Goal: Task Accomplishment & Management: Use online tool/utility

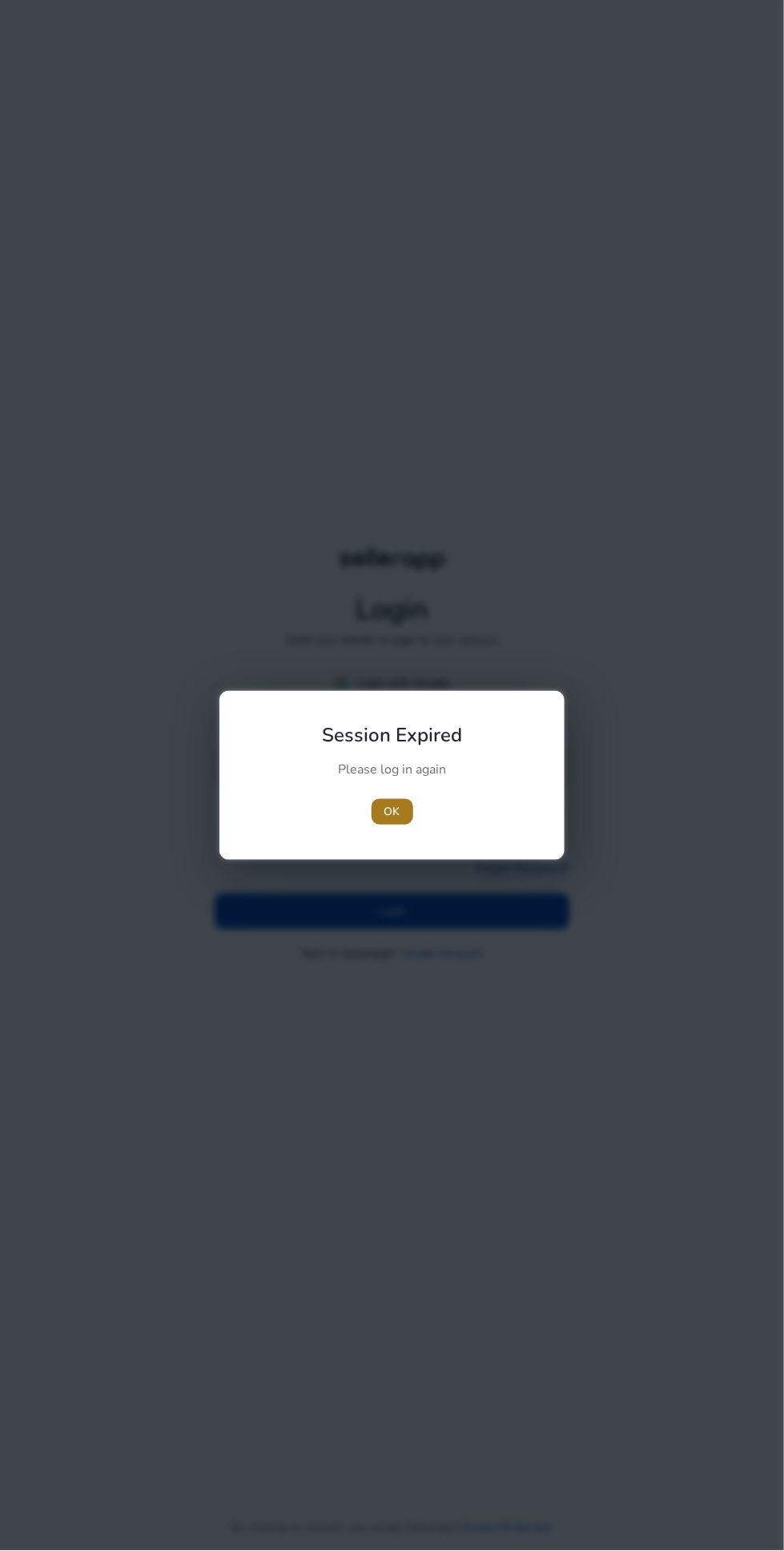
click at [409, 812] on span "button" at bounding box center [392, 812] width 41 height 38
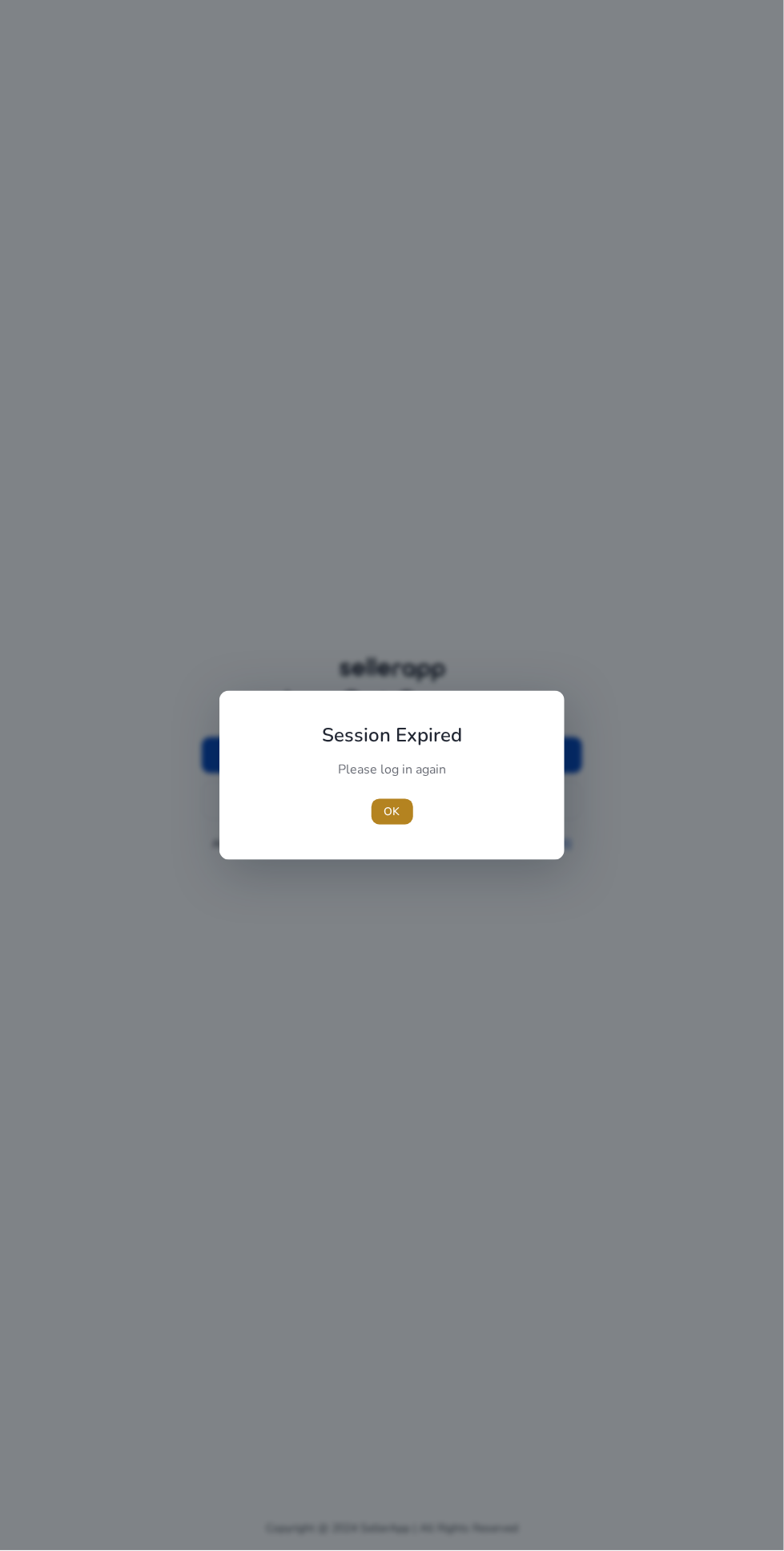
click at [408, 812] on span "button" at bounding box center [392, 812] width 41 height 38
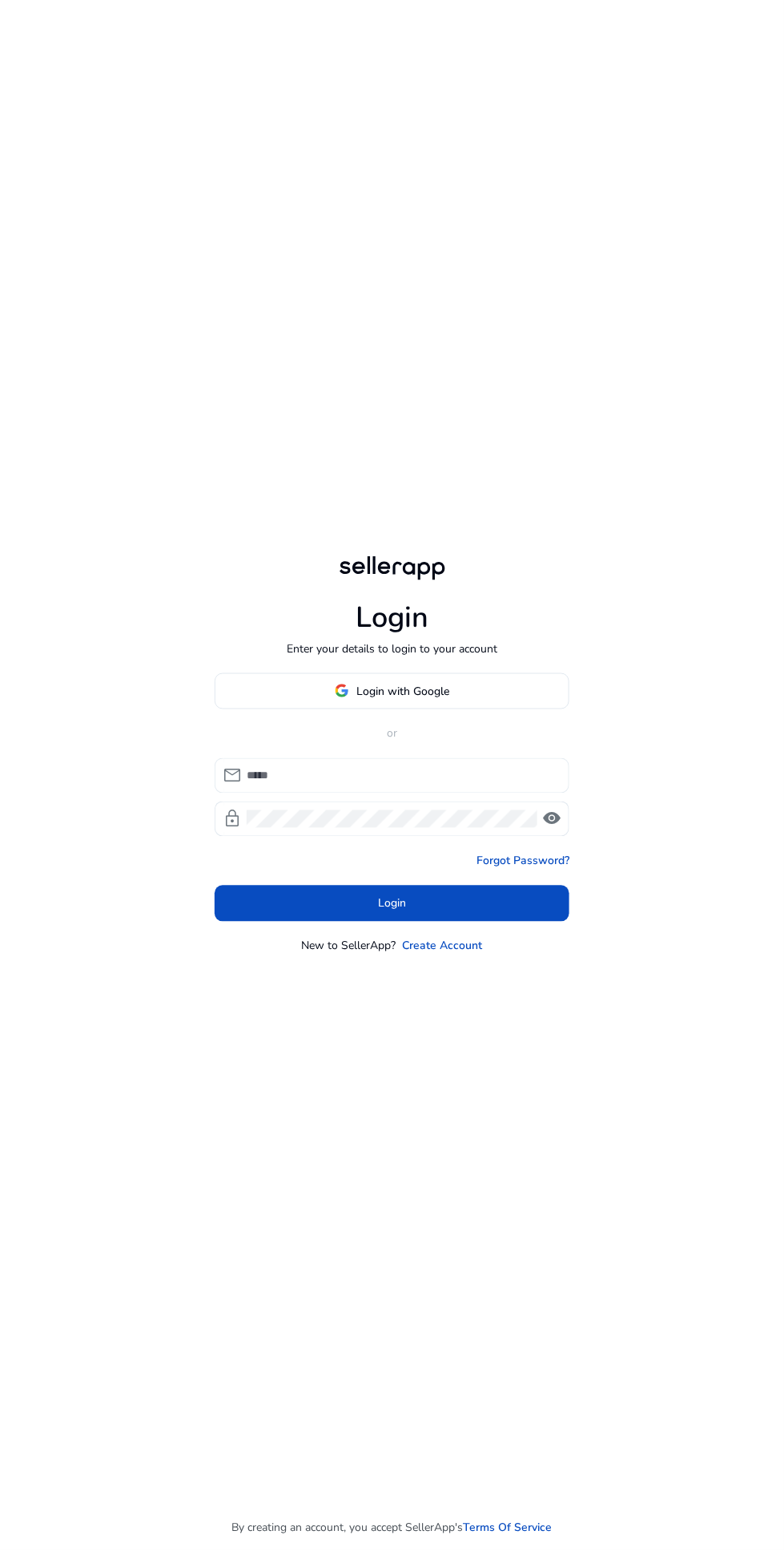
click at [399, 784] on input at bounding box center [401, 776] width 310 height 18
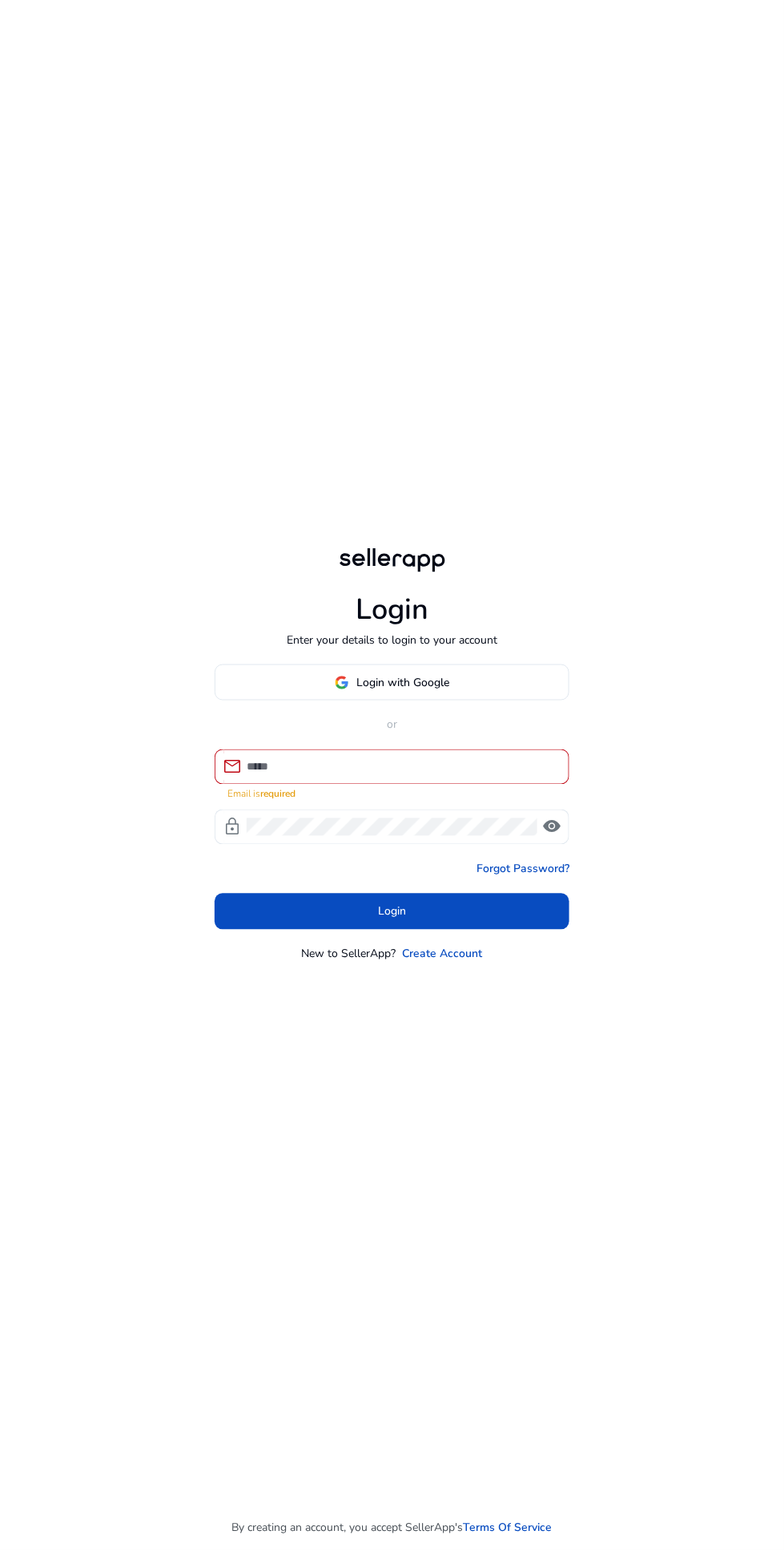
type input "**********"
click button "Login" at bounding box center [392, 912] width 354 height 36
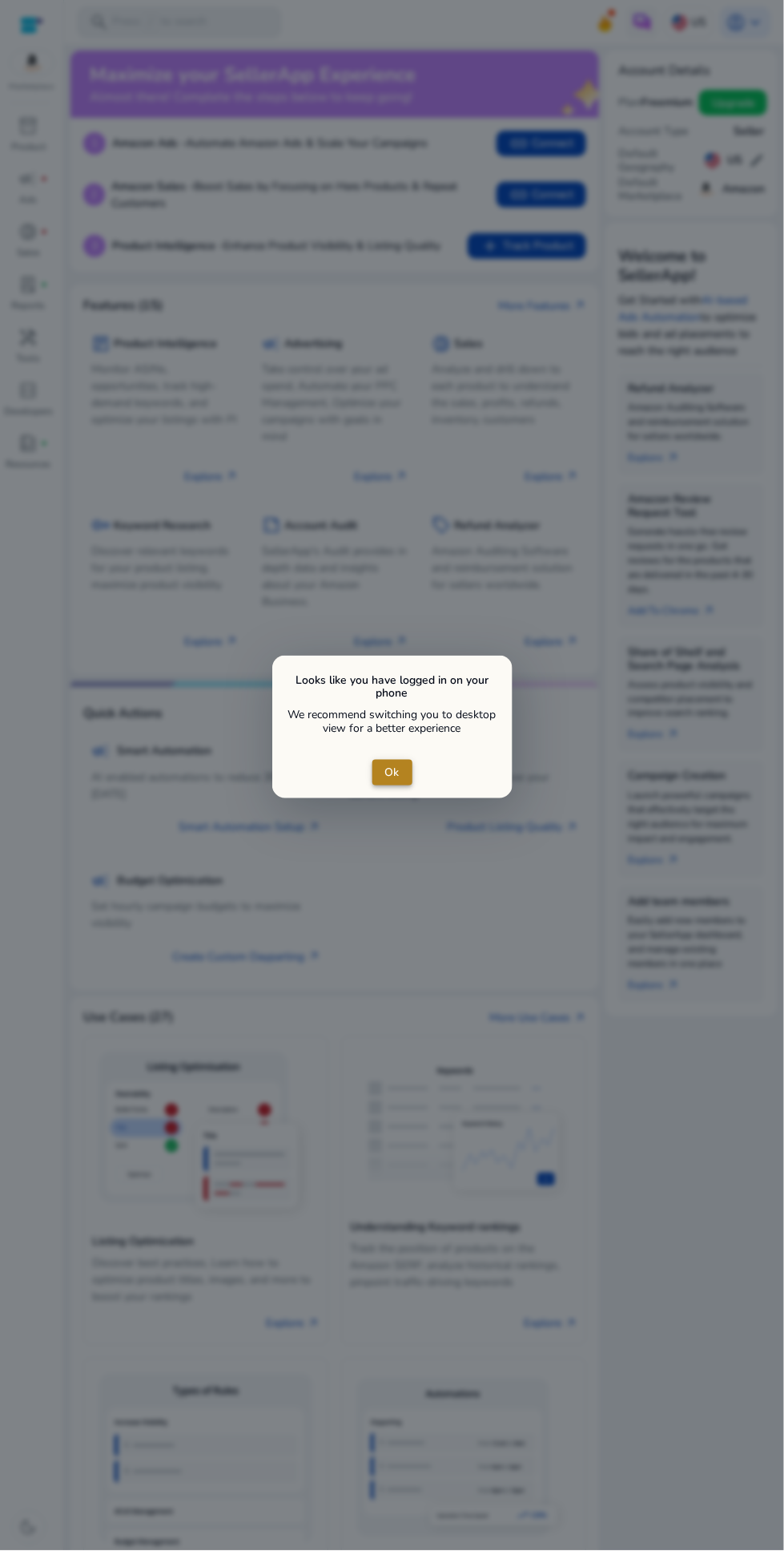
click at [397, 767] on span "Ok" at bounding box center [392, 773] width 14 height 17
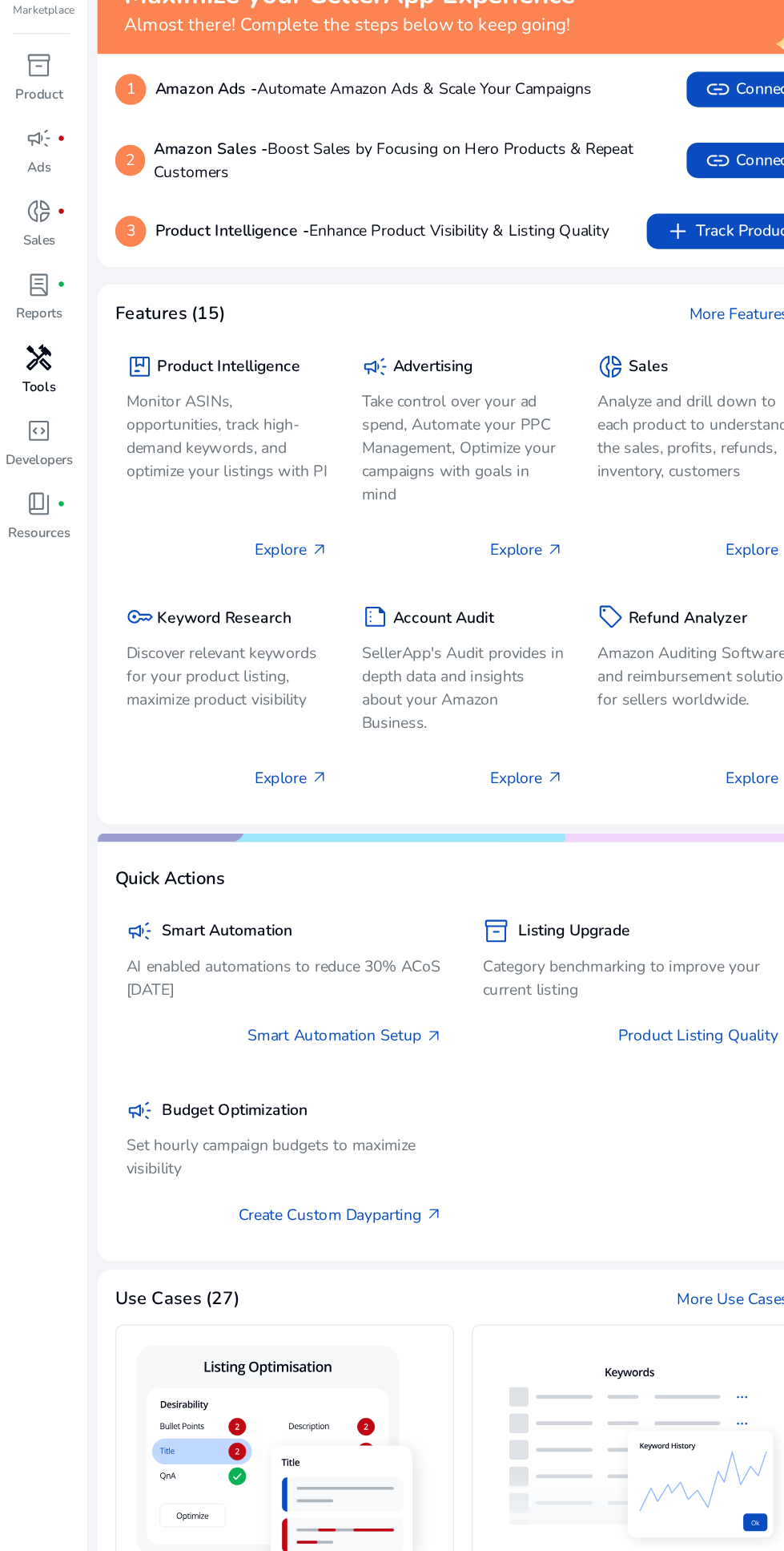
click at [35, 343] on span "handyman" at bounding box center [29, 337] width 20 height 20
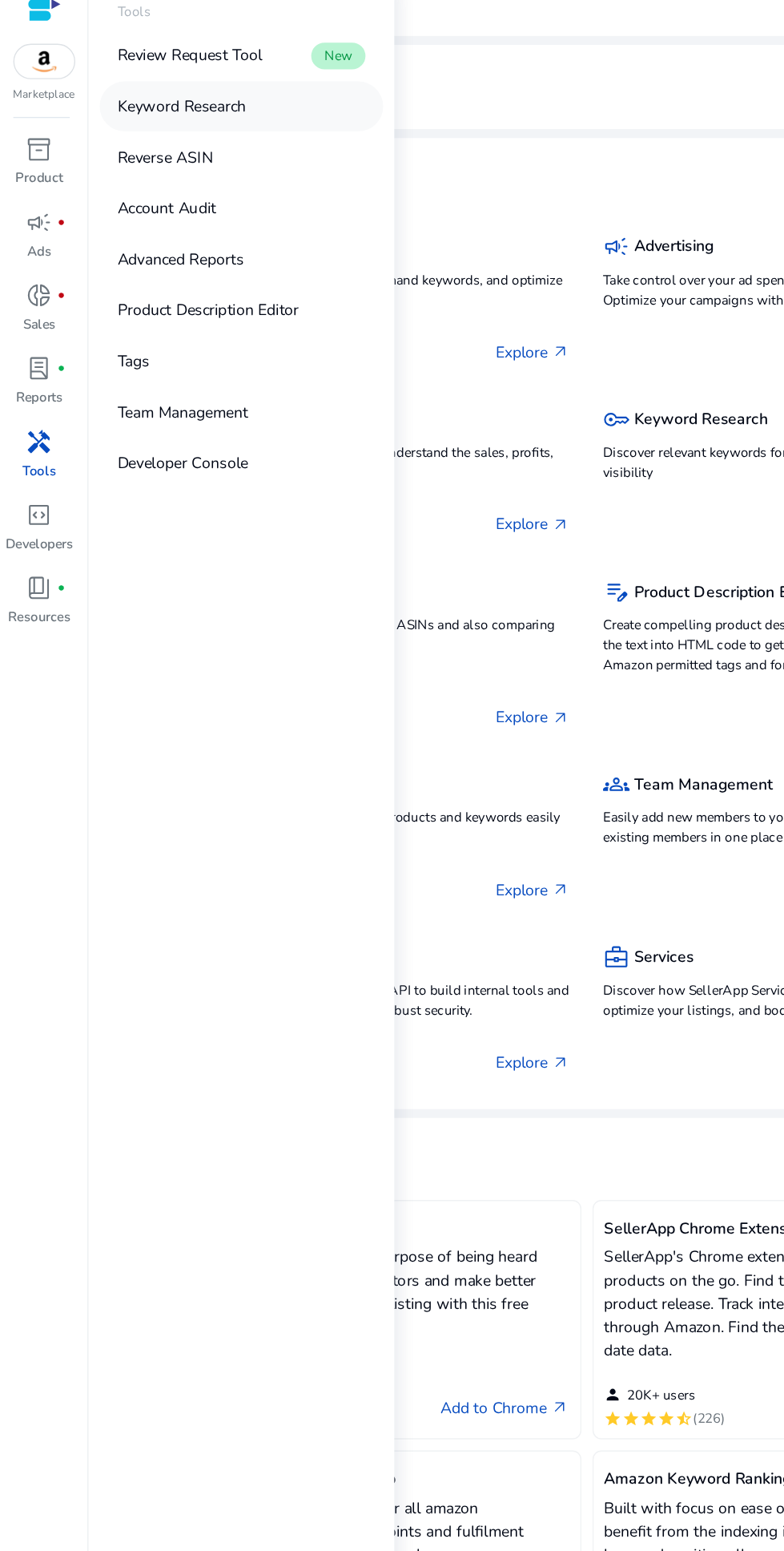
click at [174, 85] on link "Keyword Research" at bounding box center [174, 95] width 205 height 36
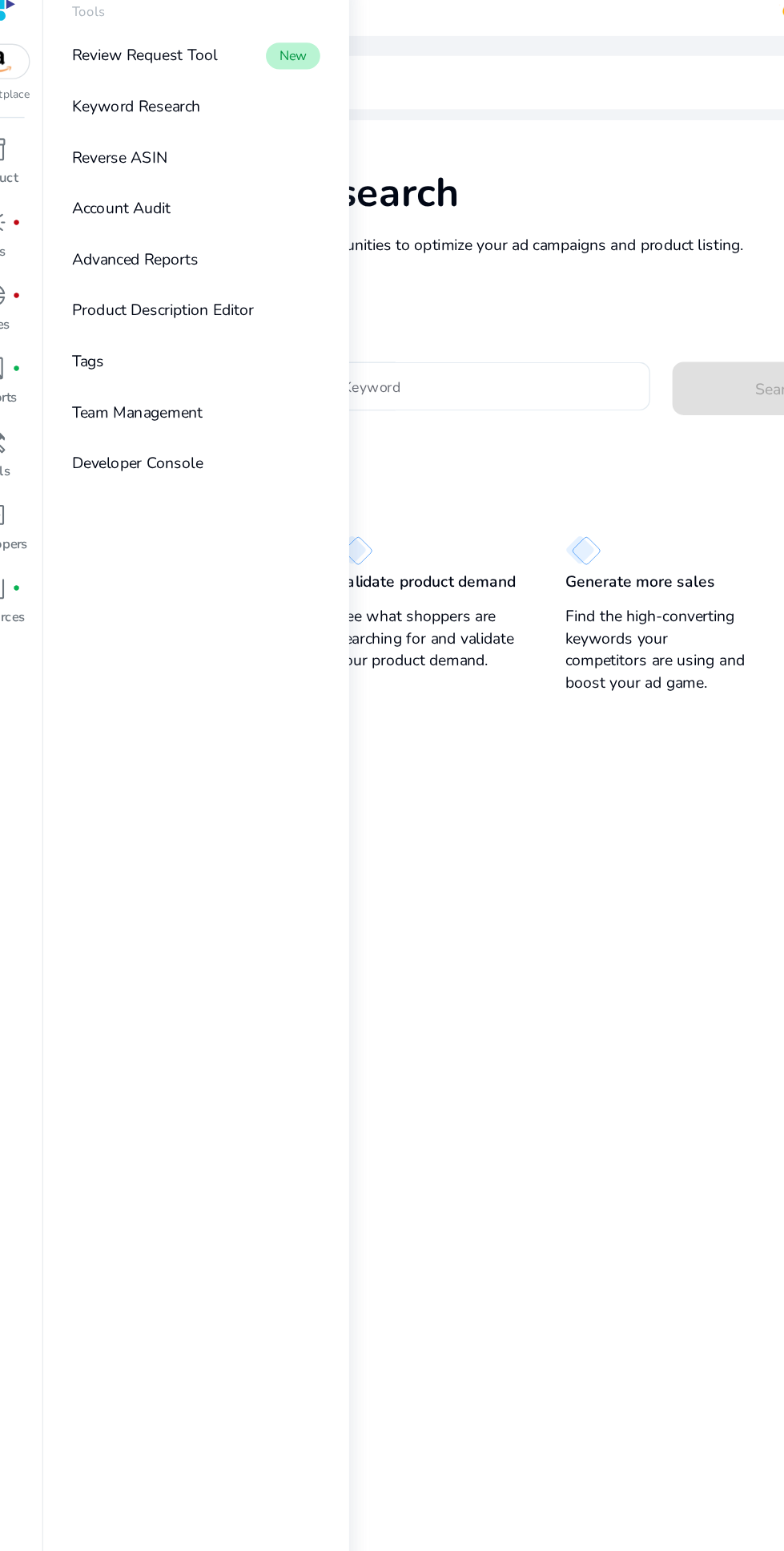
click at [384, 295] on input "Enter Keyword" at bounding box center [372, 297] width 236 height 18
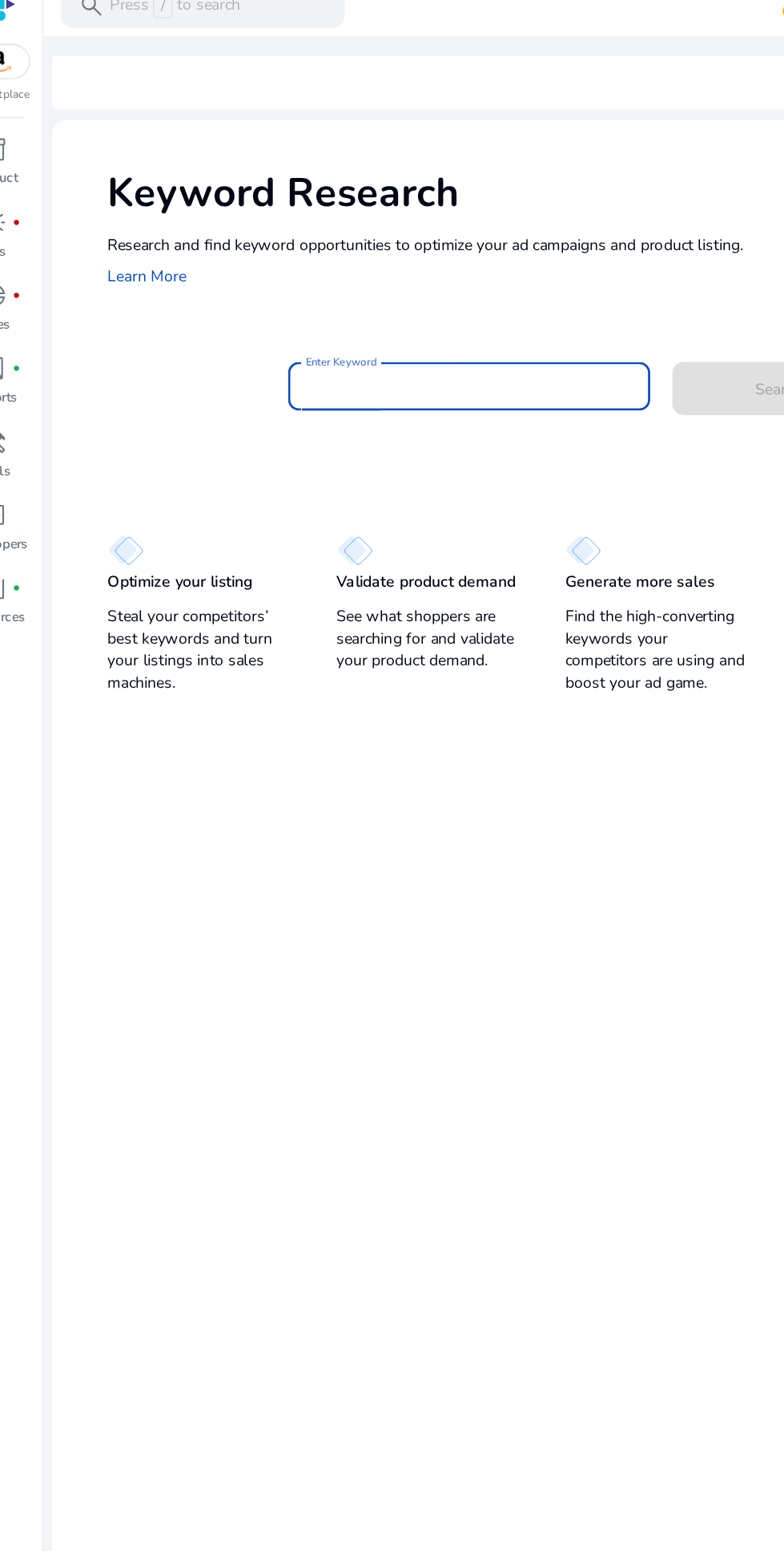
click at [365, 290] on input "Enter Keyword" at bounding box center [372, 297] width 236 height 18
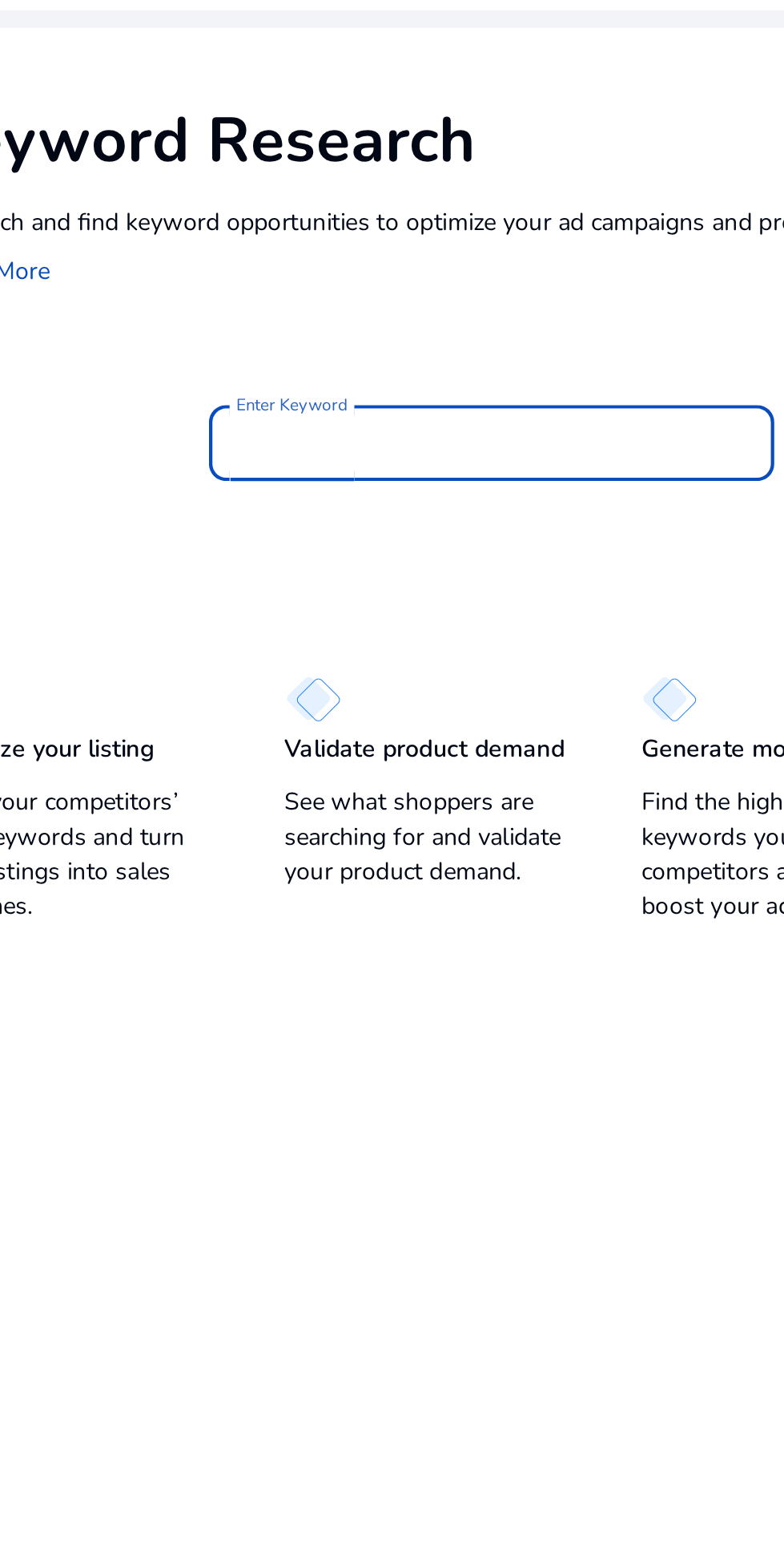
type input "*"
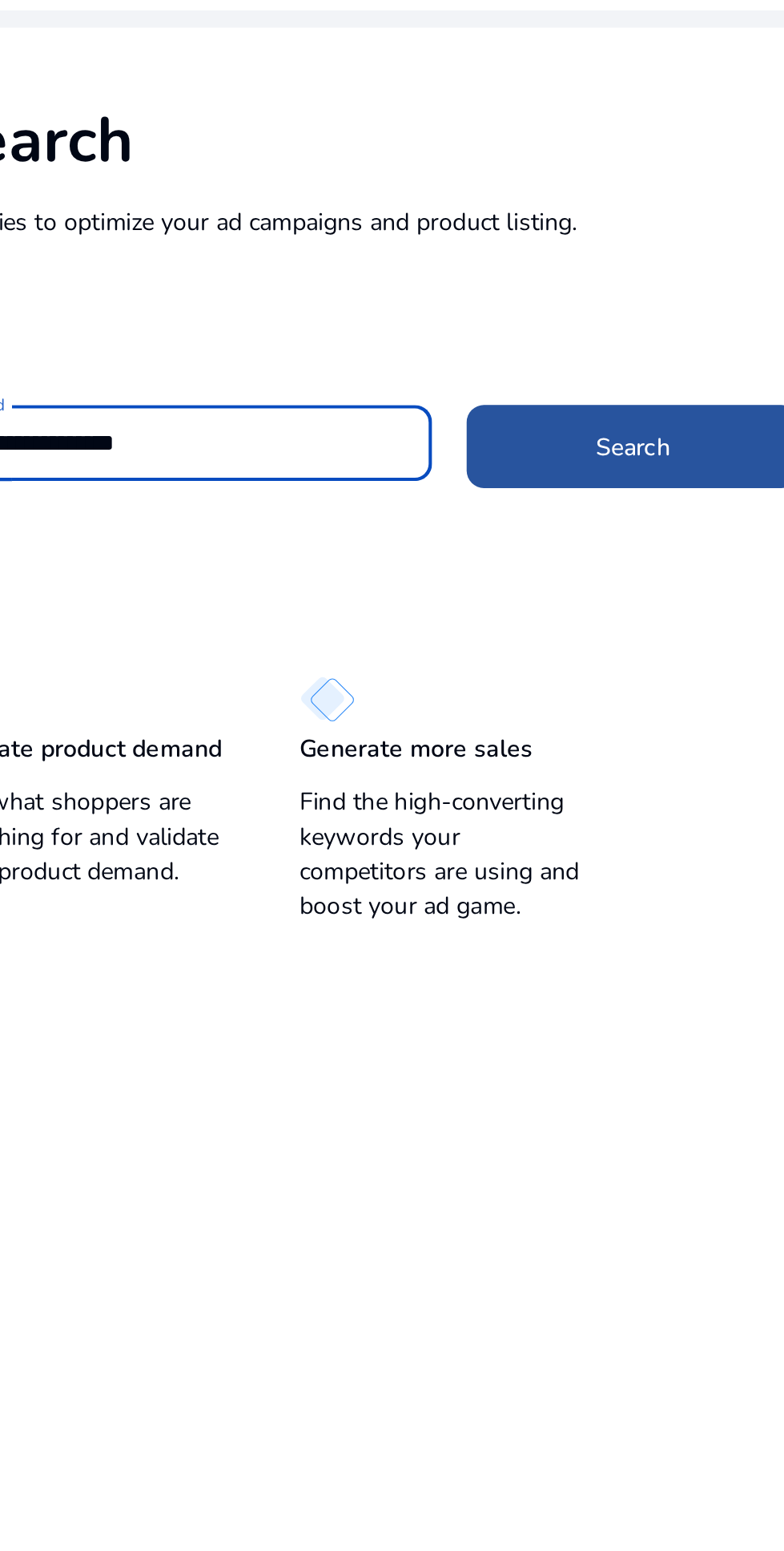
type input "**********"
click at [594, 296] on span "Search" at bounding box center [596, 299] width 35 height 17
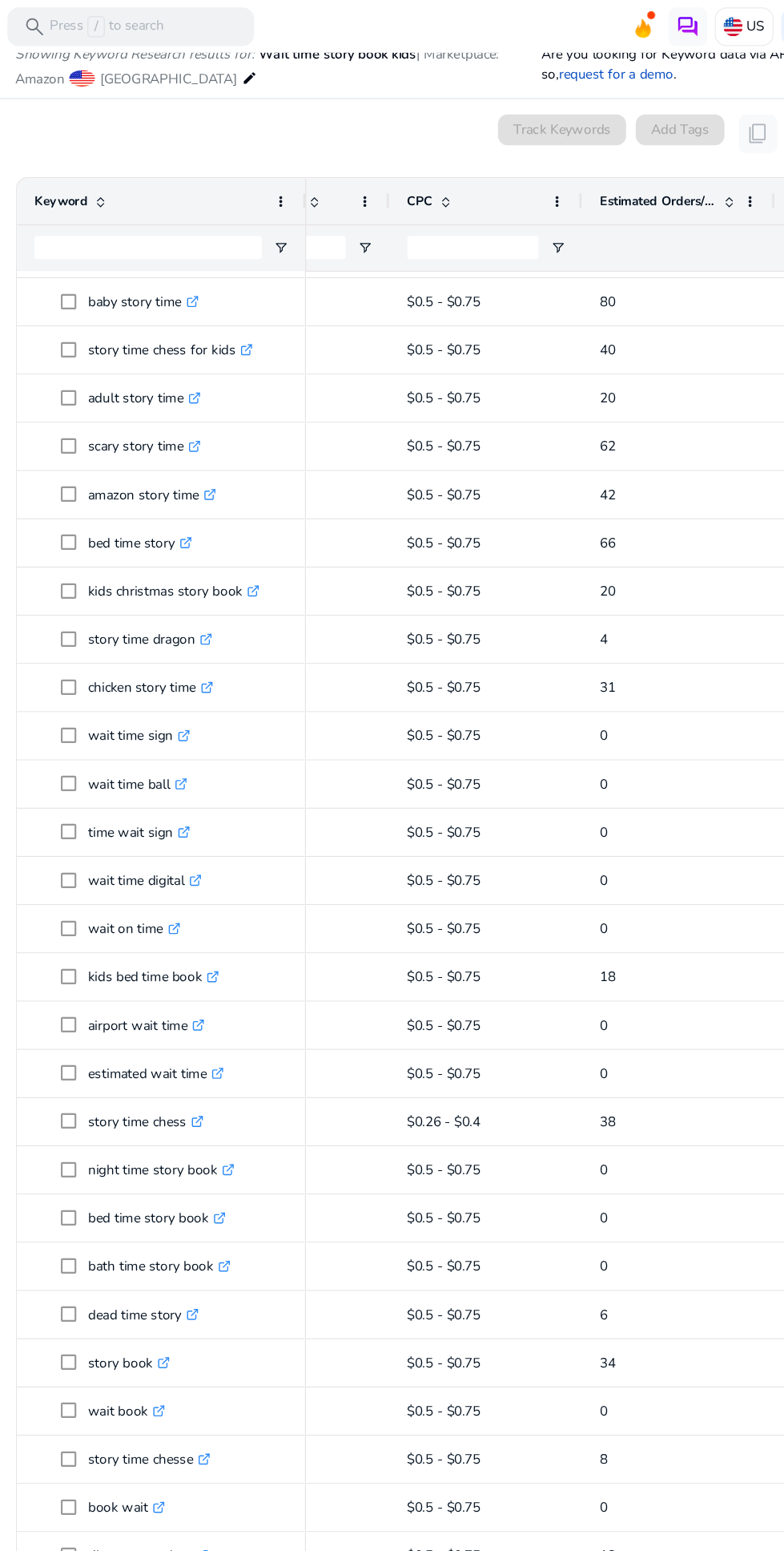
scroll to position [278, 0]
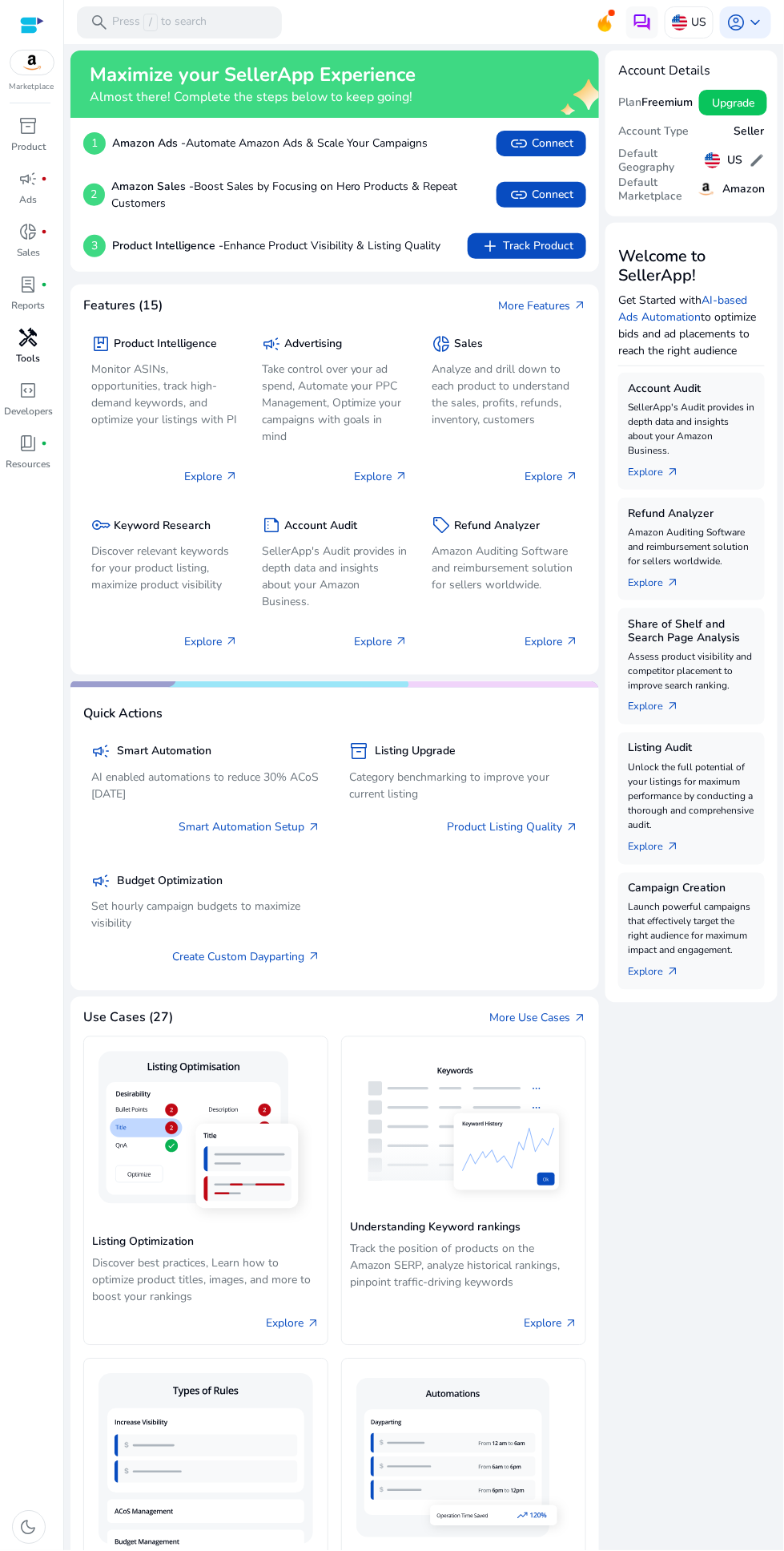
click at [24, 343] on span "handyman" at bounding box center [29, 337] width 20 height 20
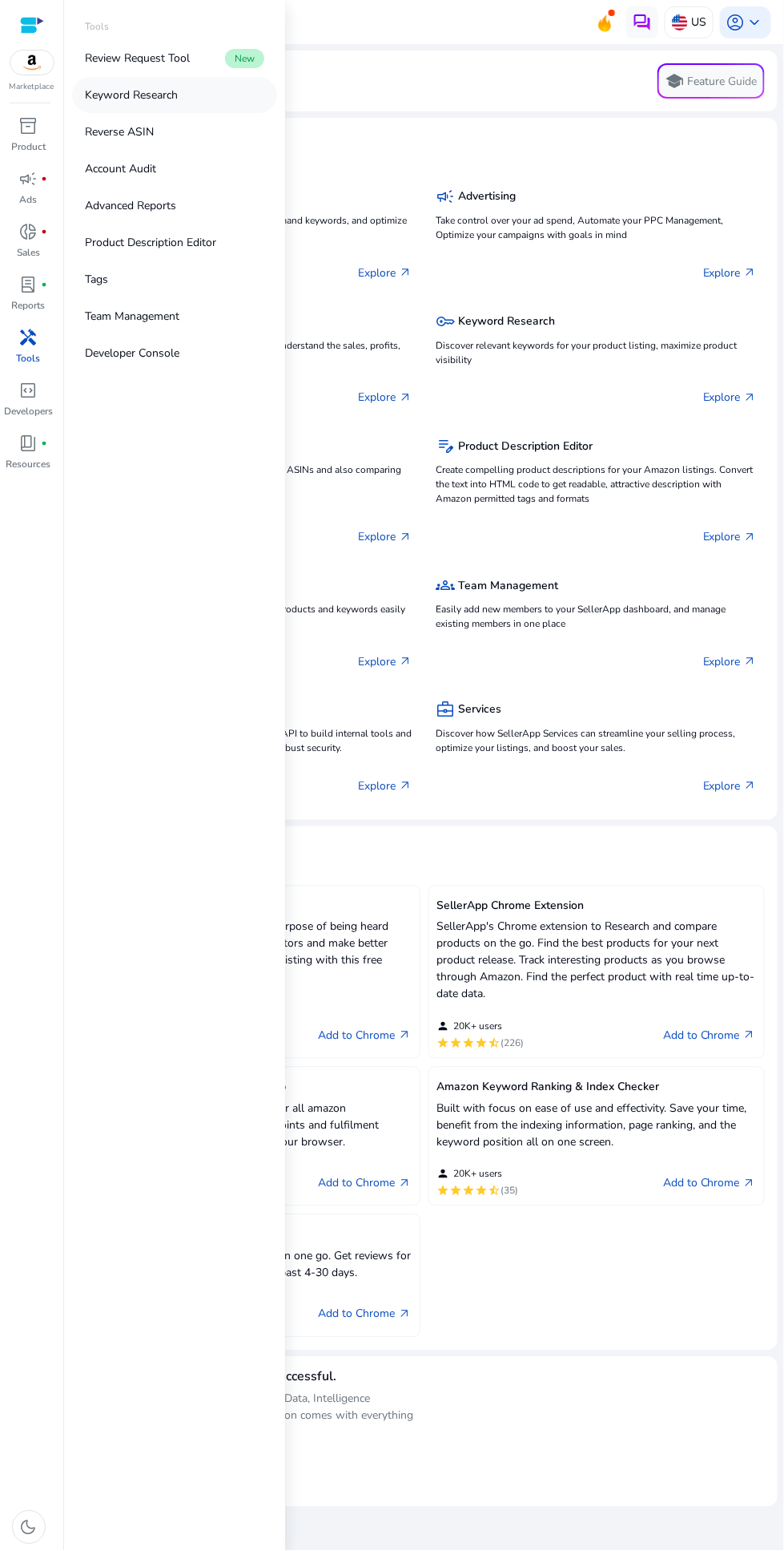
click at [143, 95] on p "Keyword Research" at bounding box center [131, 95] width 93 height 17
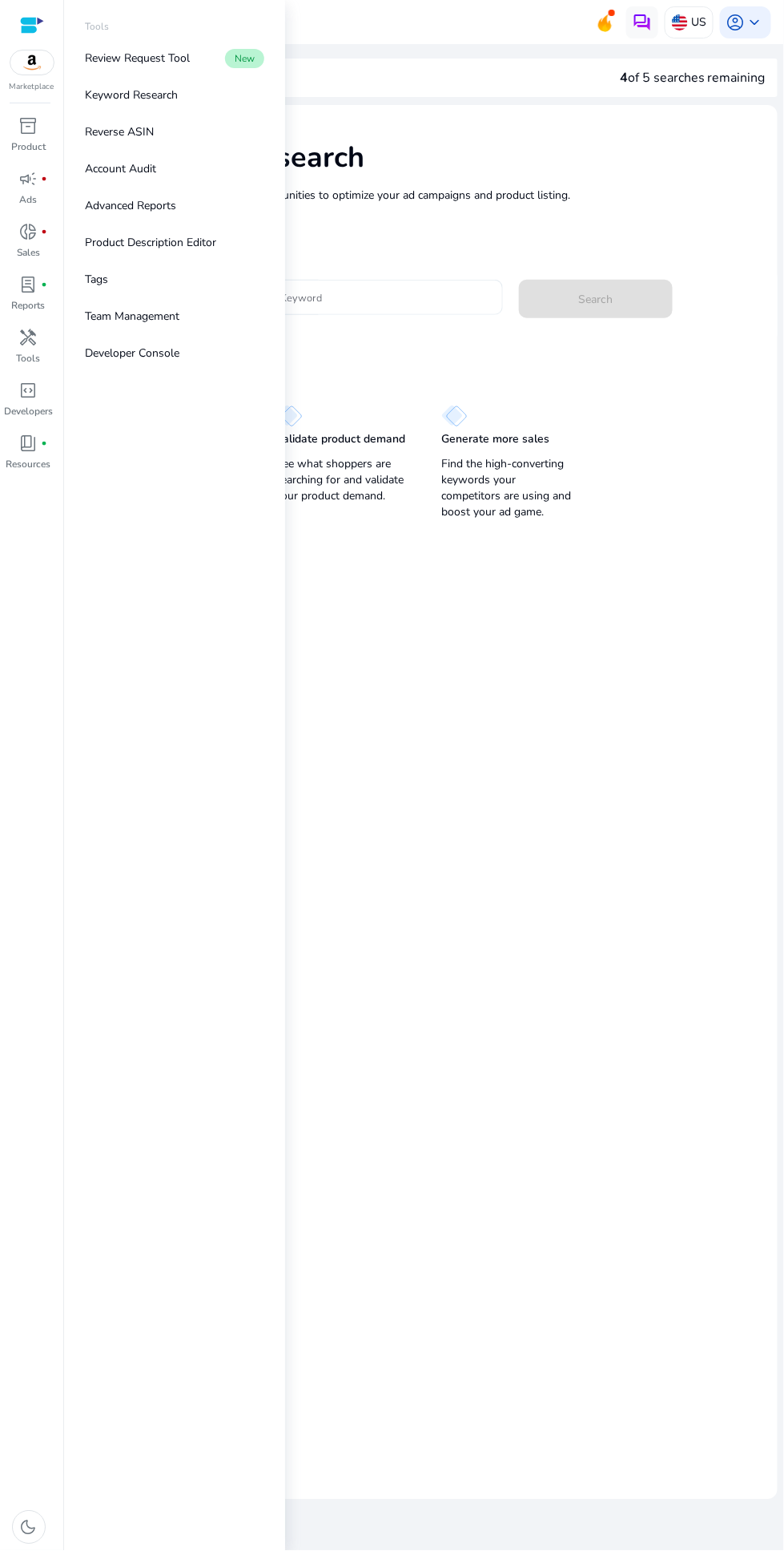
click at [370, 298] on input "Enter Keyword" at bounding box center [372, 297] width 236 height 18
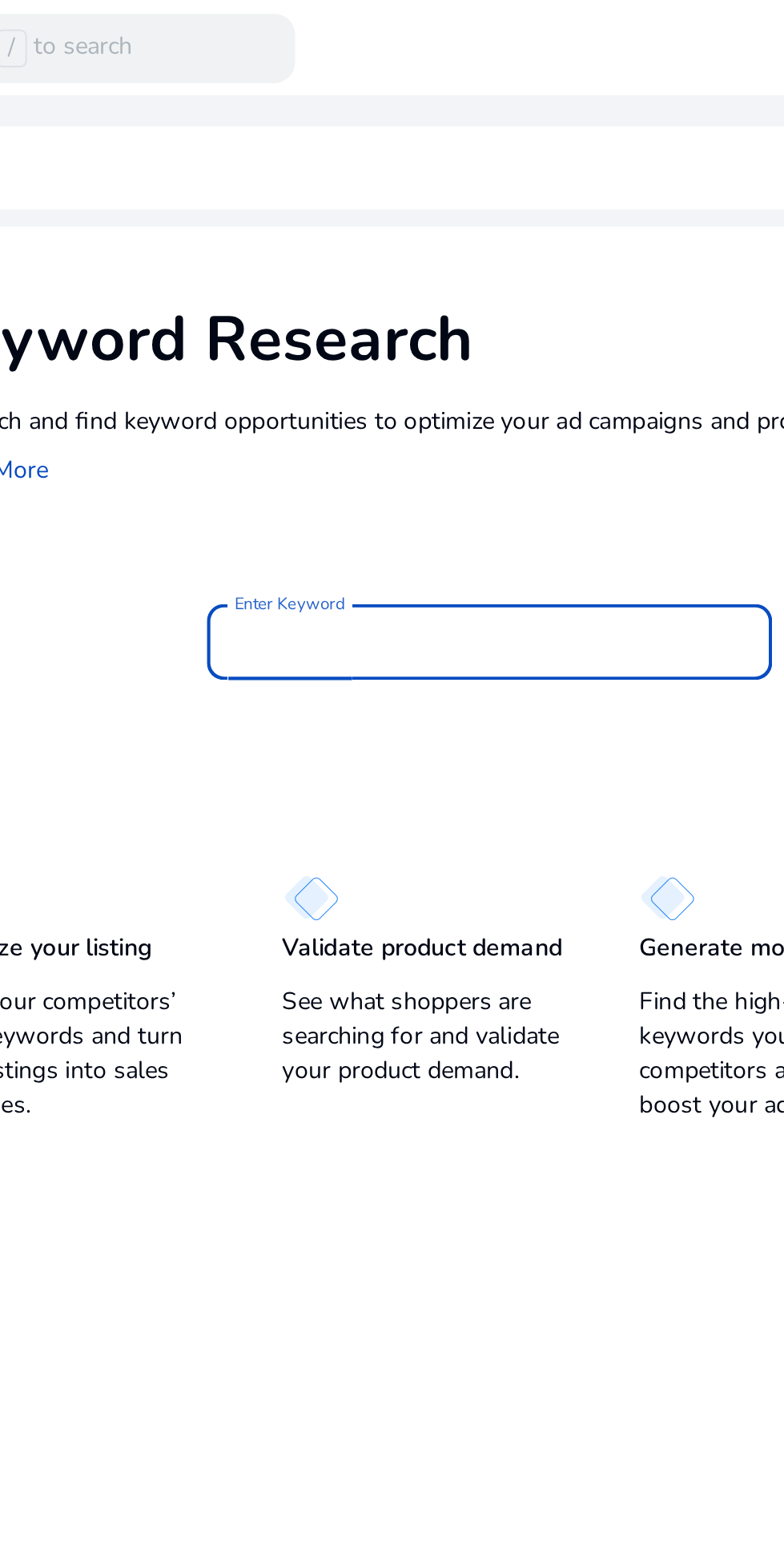
click at [321, 295] on input "Enter Keyword" at bounding box center [372, 297] width 236 height 18
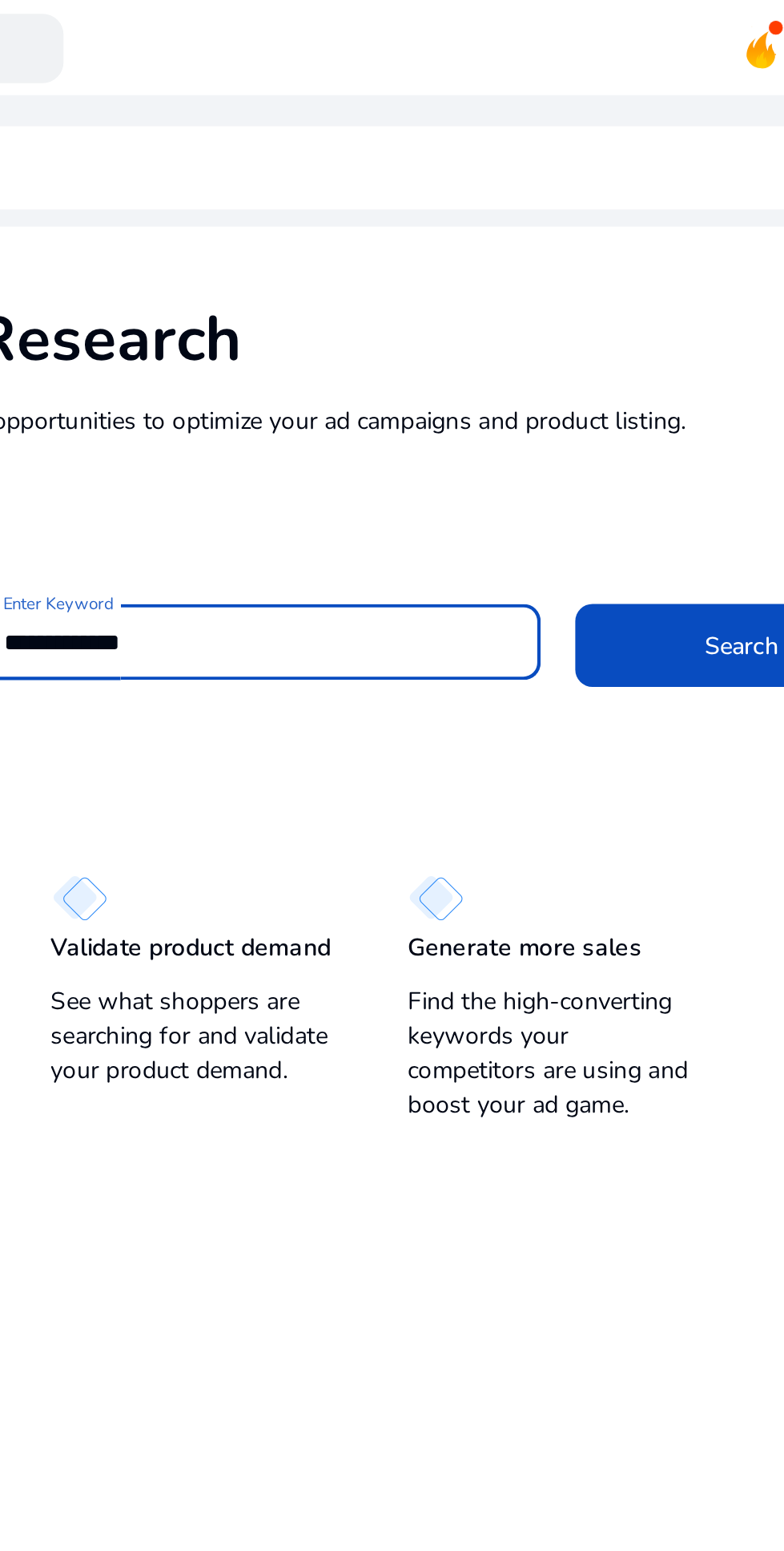
scroll to position [2, 0]
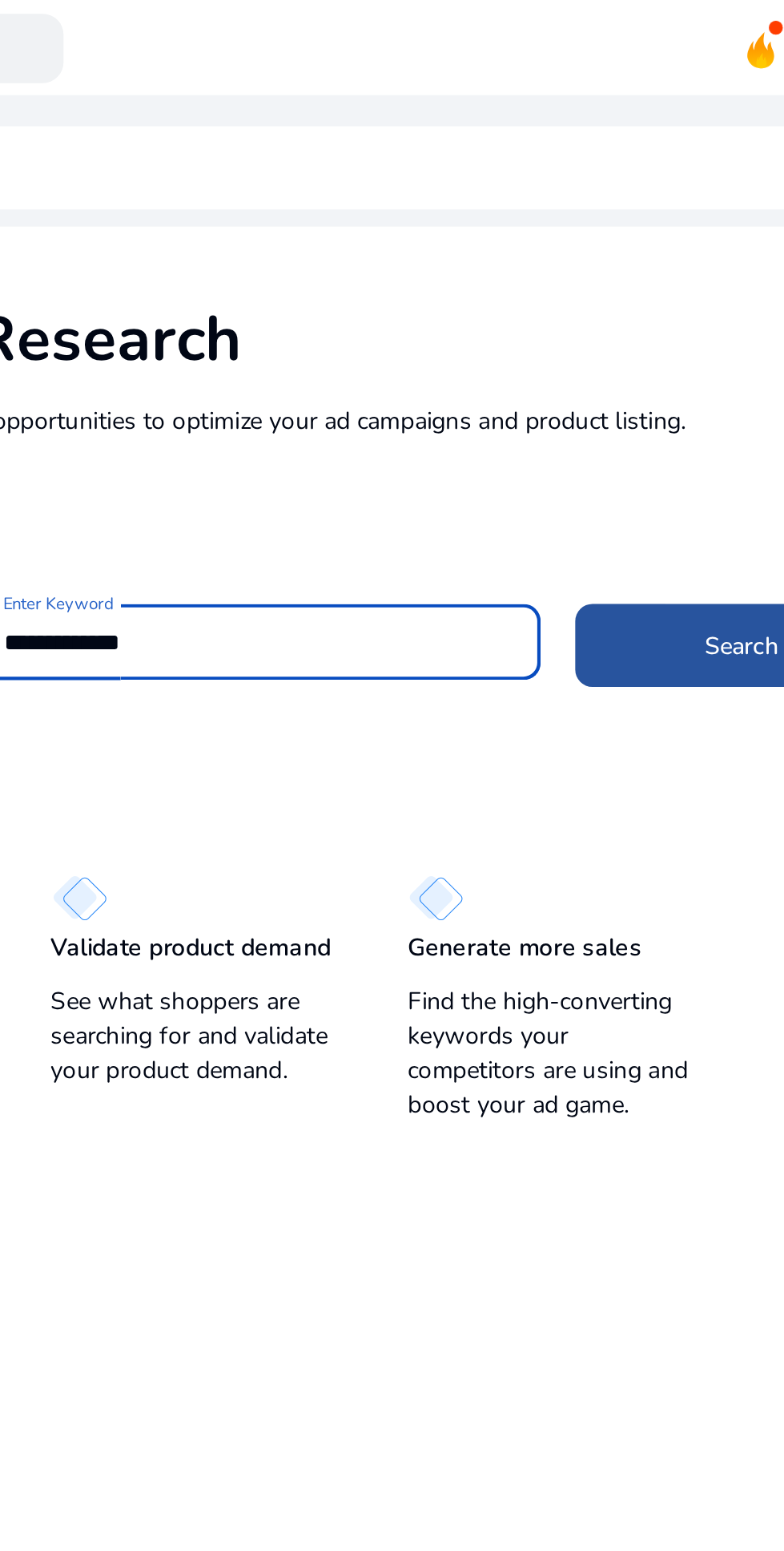
type input "**********"
click at [567, 290] on span at bounding box center [596, 298] width 154 height 38
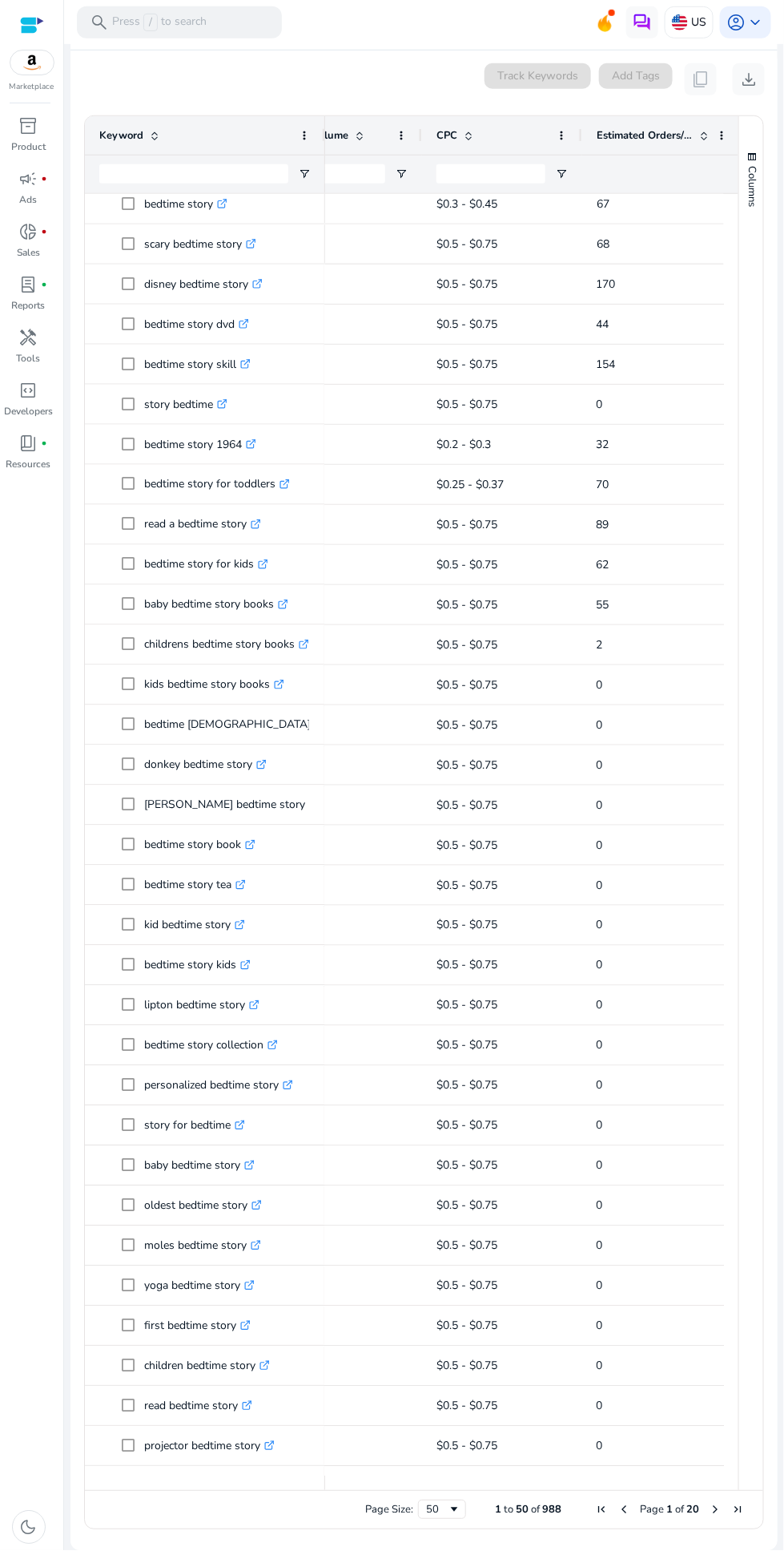
scroll to position [0, 481]
